Goal: Information Seeking & Learning: Learn about a topic

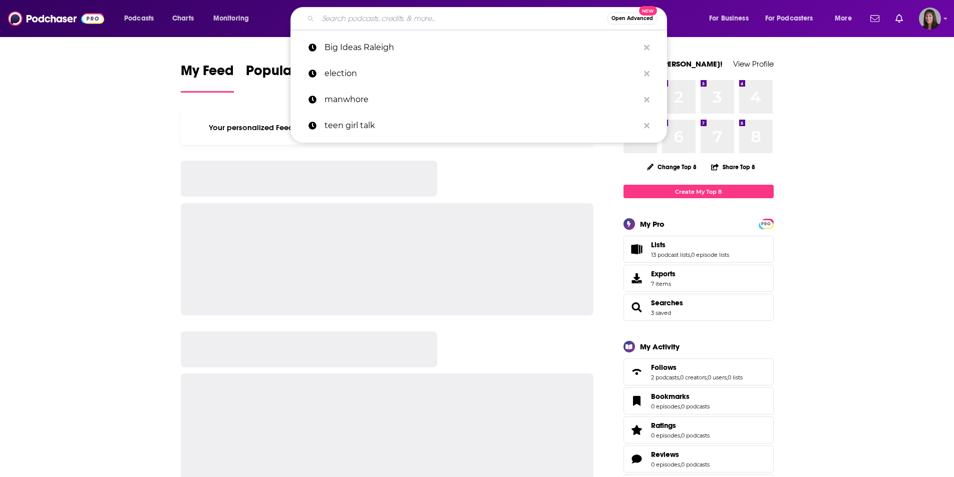
click at [446, 21] on input "Search podcasts, credits, & more..." at bounding box center [462, 19] width 289 height 16
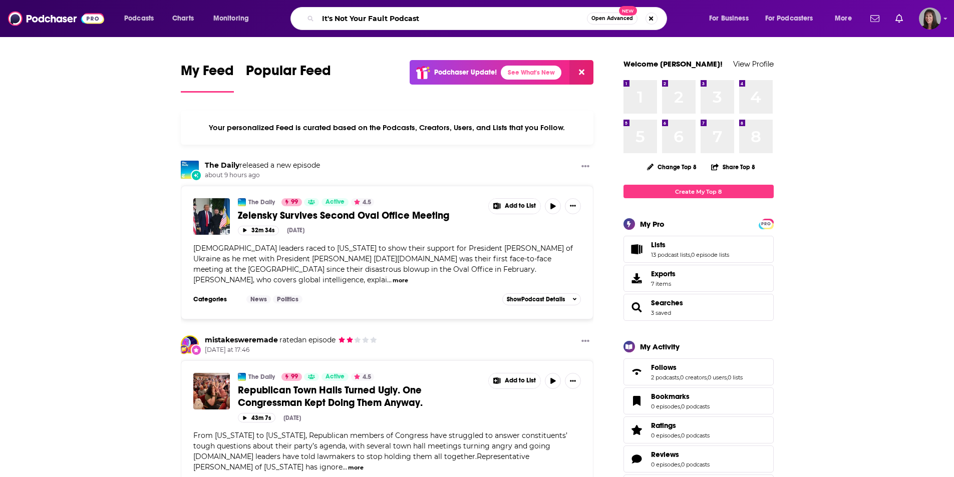
type input "It's Not Your Fault Podcast"
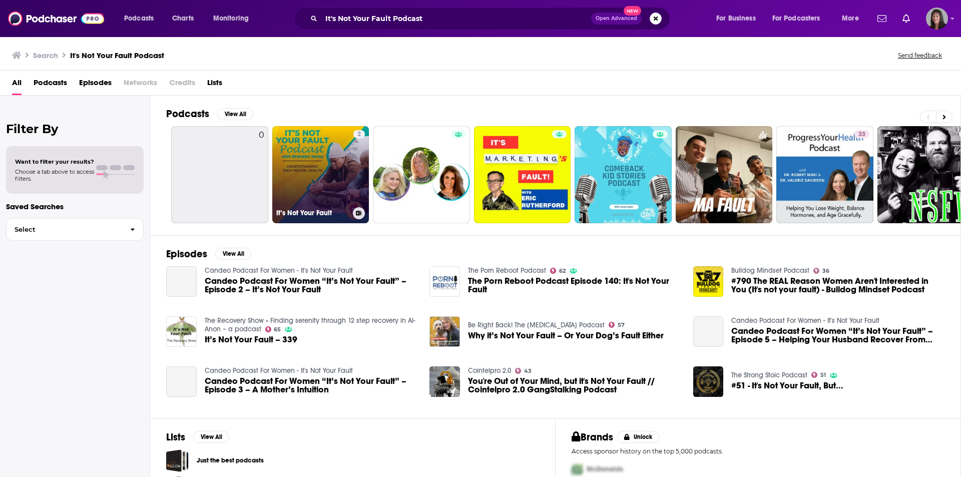
click at [323, 148] on link "2 It’s Not Your Fault" at bounding box center [320, 174] width 97 height 97
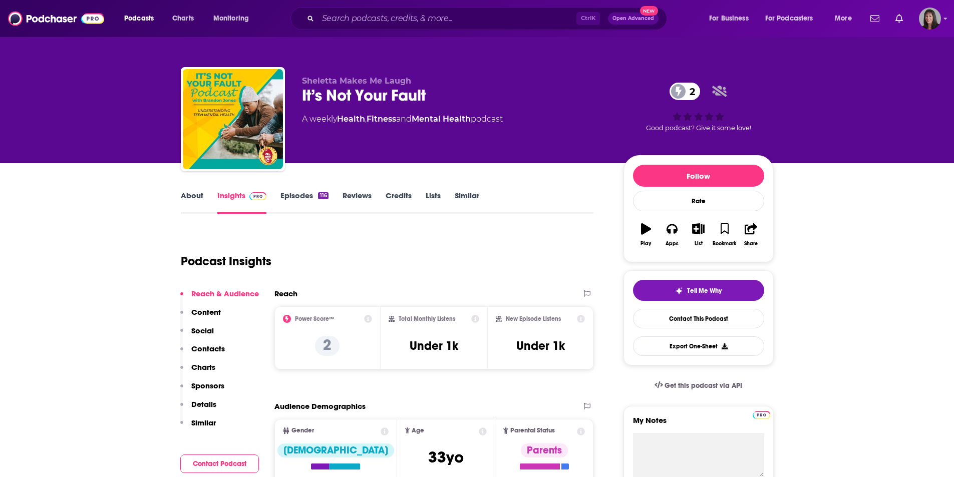
click at [196, 195] on link "About" at bounding box center [192, 202] width 23 height 23
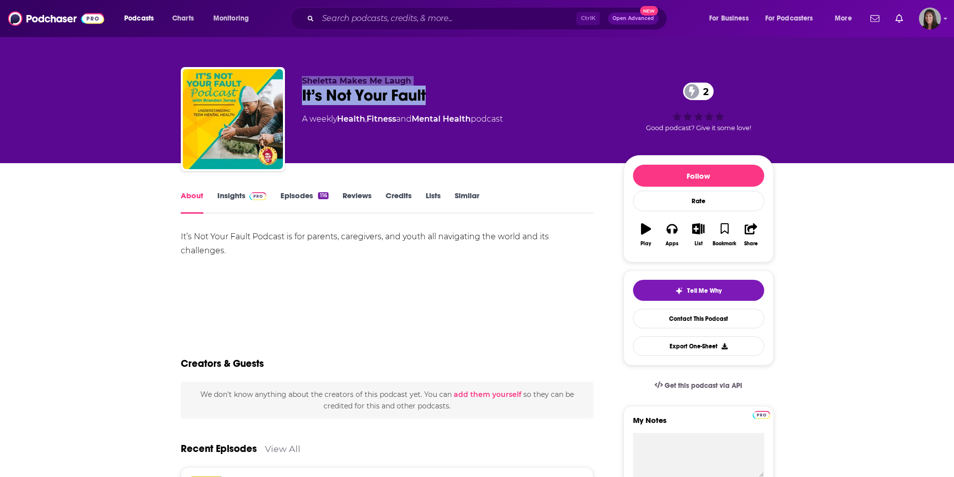
drag, startPoint x: 442, startPoint y: 99, endPoint x: 296, endPoint y: 77, distance: 147.8
click at [296, 77] on div "Sheletta Makes Me Laugh It’s Not Your Fault 2 A weekly Health , Fitness and Men…" at bounding box center [477, 121] width 593 height 108
copy div "Sheletta Makes Me Laugh It’s Not Your Fault"
click at [379, 139] on div "Sheletta Makes Me Laugh It’s Not Your Fault 2 A weekly Health , Fitness and Men…" at bounding box center [454, 116] width 305 height 80
click at [338, 21] on input "Search podcasts, credits, & more..." at bounding box center [447, 19] width 258 height 16
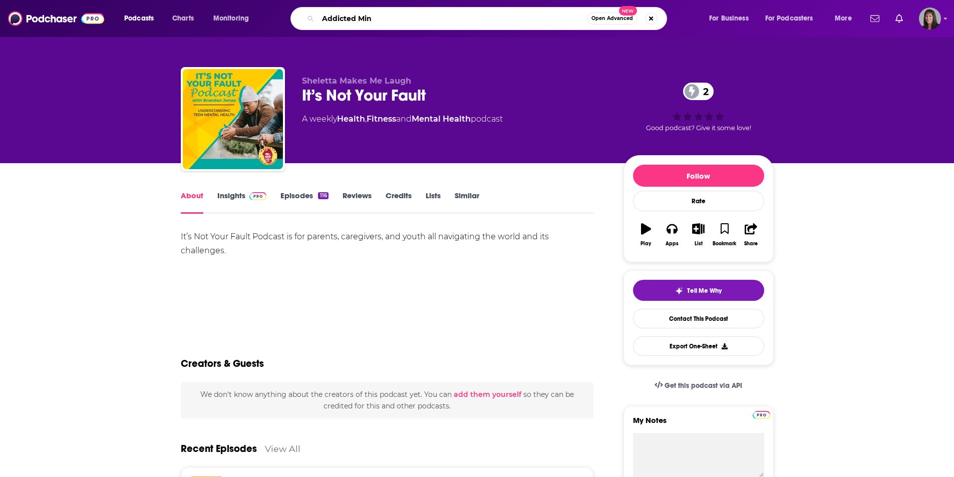
type input "Addicted Mind"
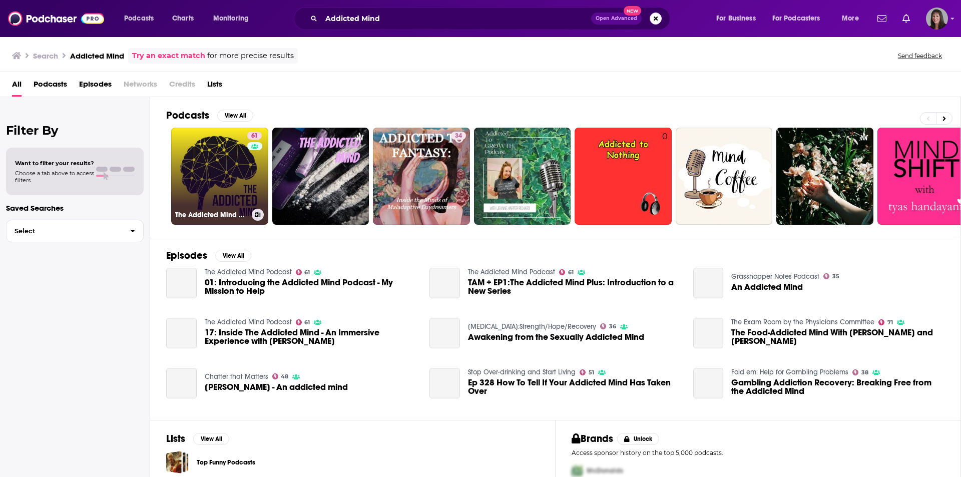
click at [240, 174] on link "61 The Addicted Mind Podcast" at bounding box center [219, 176] width 97 height 97
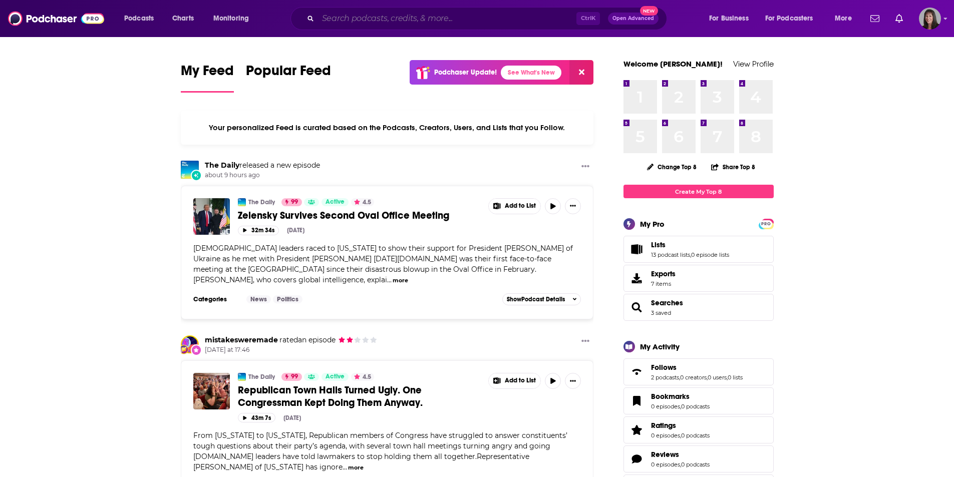
click at [437, 24] on input "Search podcasts, credits, & more..." at bounding box center [447, 19] width 258 height 16
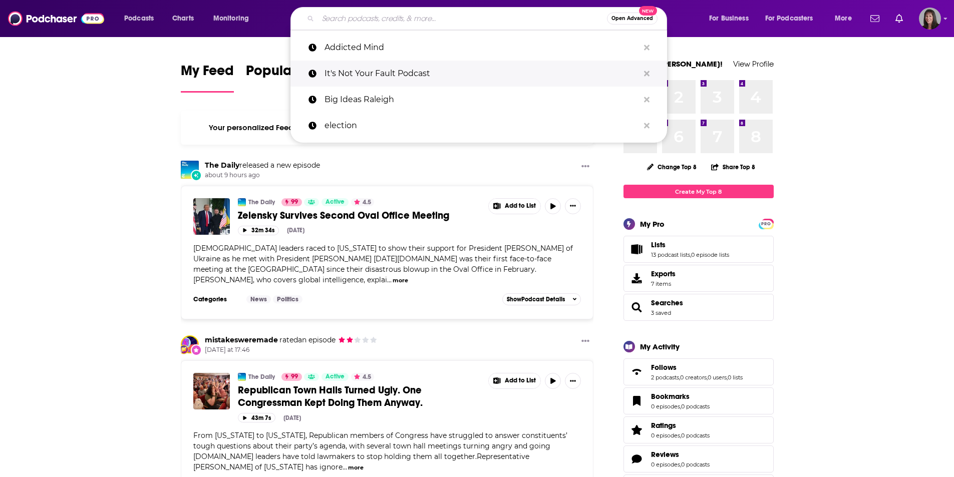
click at [416, 73] on p "It's Not Your Fault Podcast" at bounding box center [481, 74] width 314 height 26
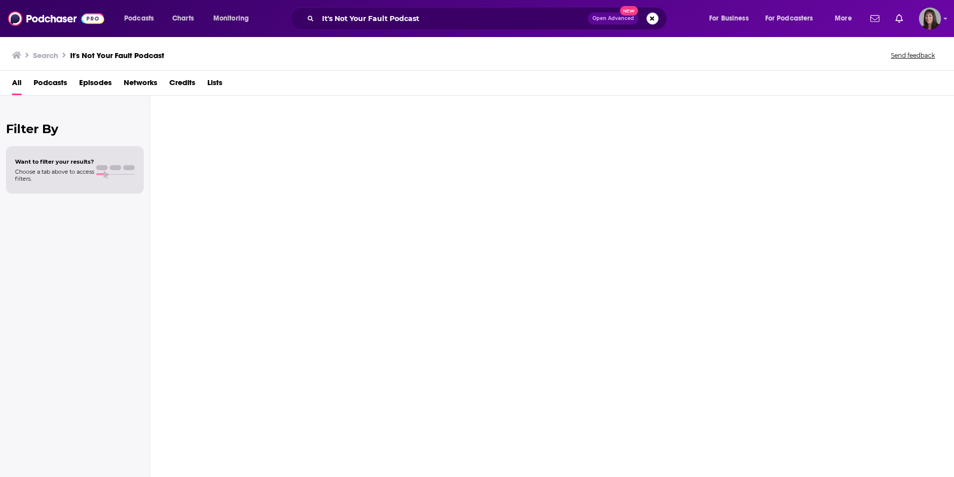
type input "It's Not Your Fault Podcast"
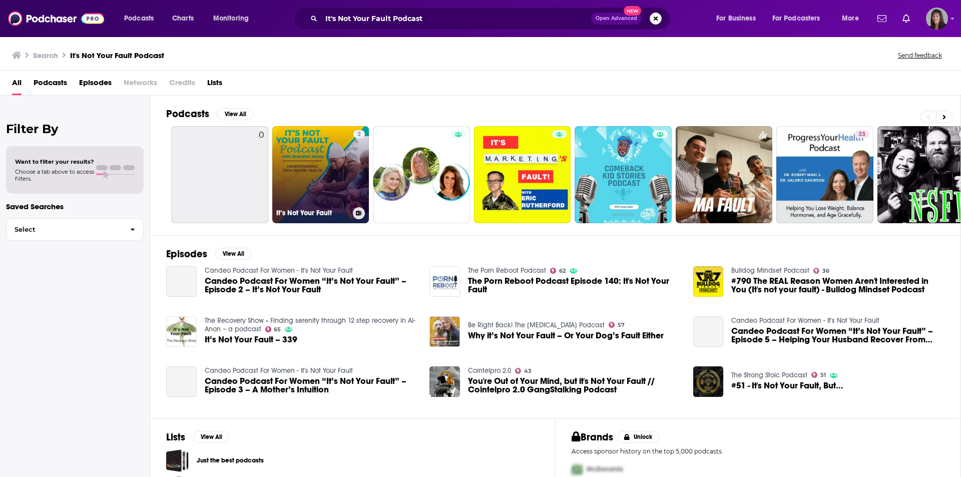
click at [307, 198] on link "2 It’s Not Your Fault" at bounding box center [320, 174] width 97 height 97
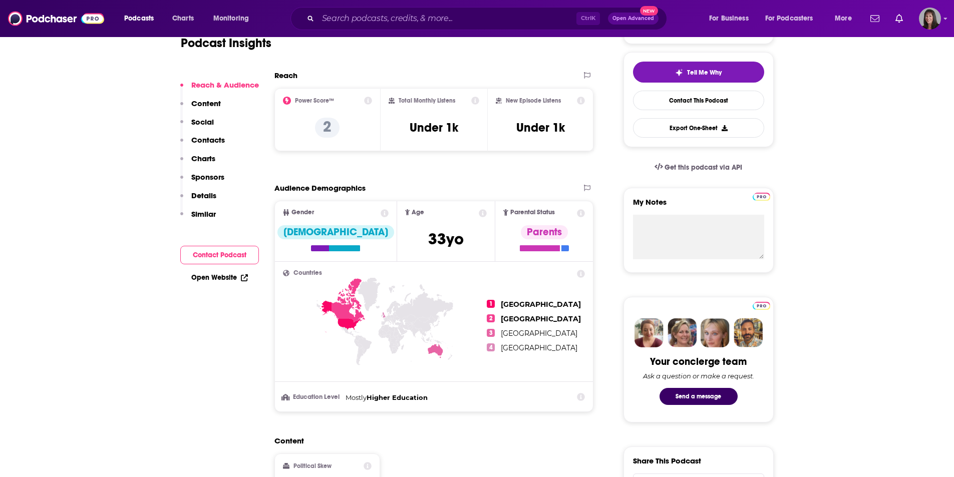
scroll to position [200, 0]
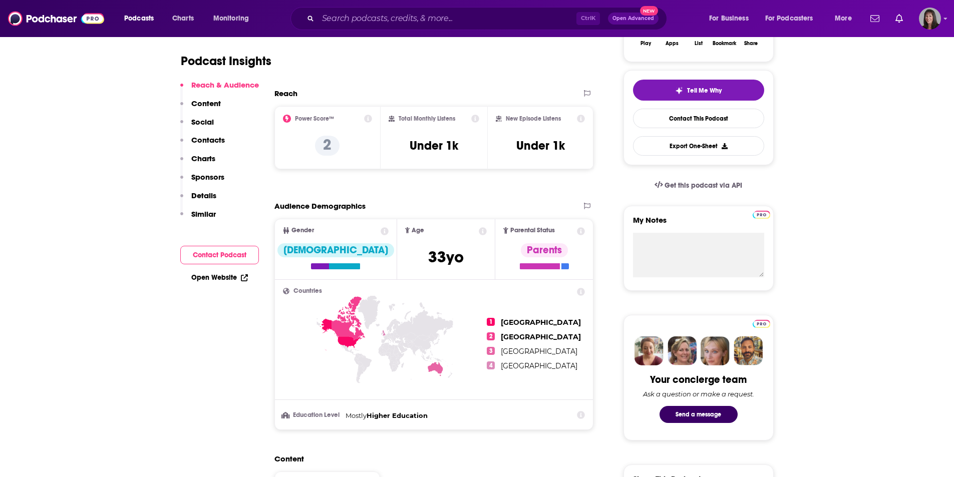
click at [195, 196] on p "Details" at bounding box center [203, 196] width 25 height 10
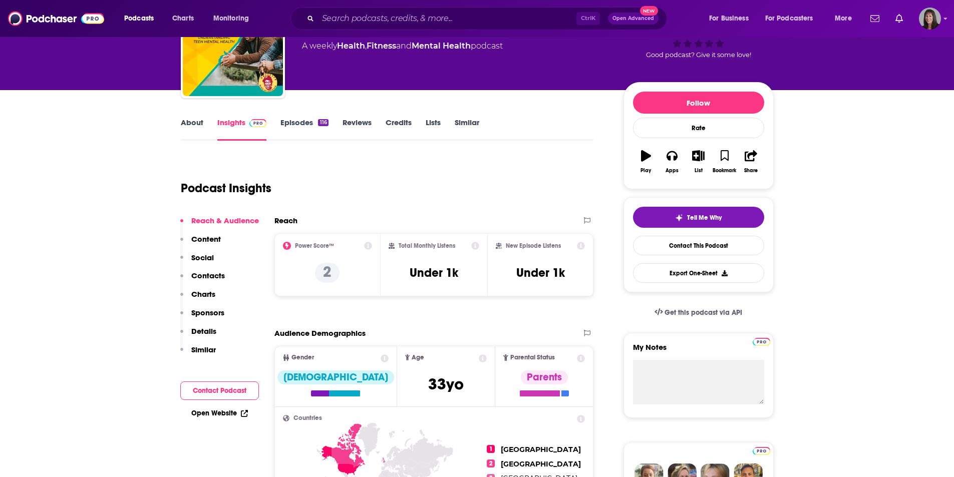
scroll to position [0, 0]
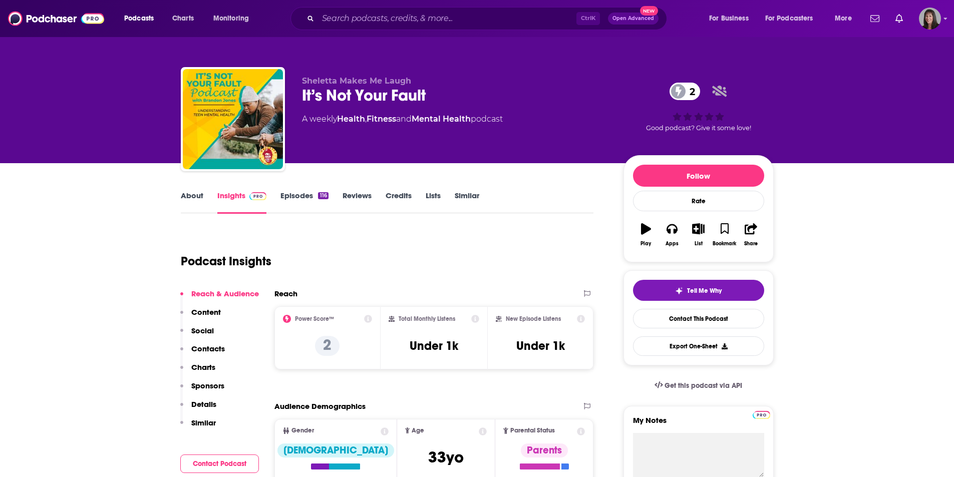
click at [365, 195] on link "Reviews" at bounding box center [356, 202] width 29 height 23
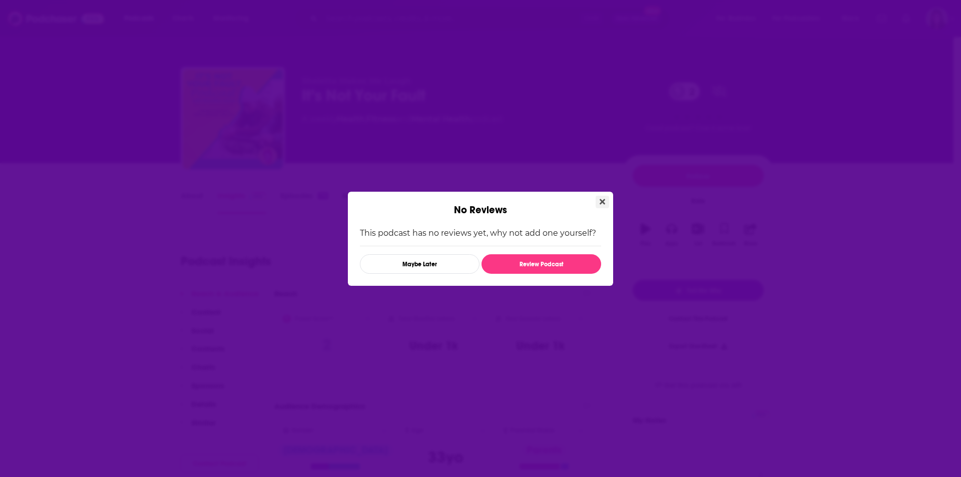
click at [601, 204] on icon "Close" at bounding box center [603, 202] width 6 height 6
